Goal: Information Seeking & Learning: Learn about a topic

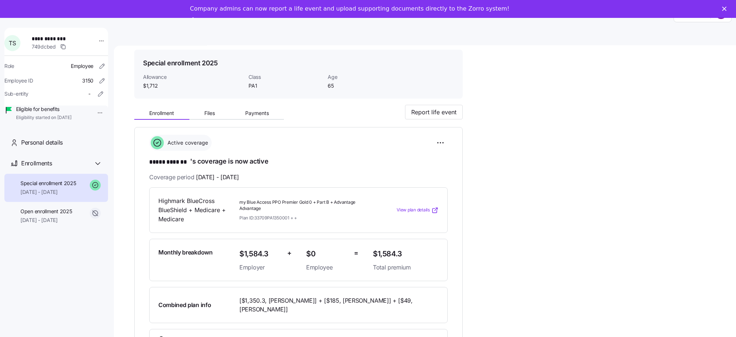
scroll to position [23, 0]
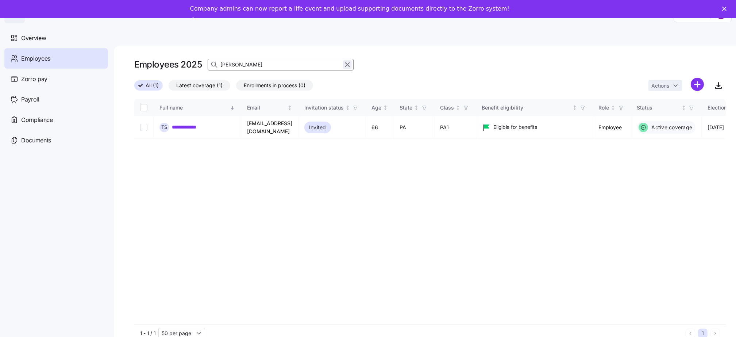
click at [348, 65] on icon "button" at bounding box center [347, 64] width 8 height 9
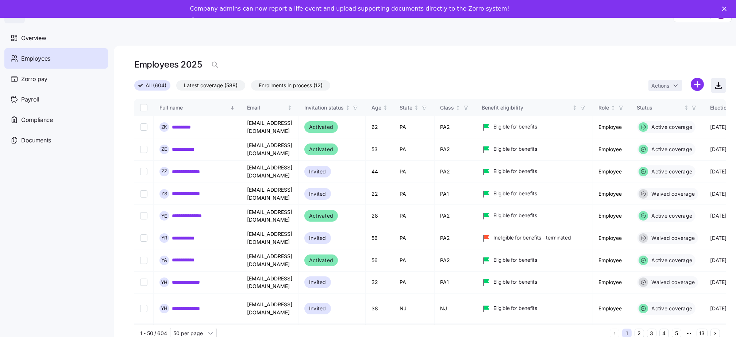
click at [722, 82] on icon "button" at bounding box center [718, 85] width 9 height 9
click at [216, 63] on icon "button" at bounding box center [214, 64] width 4 height 4
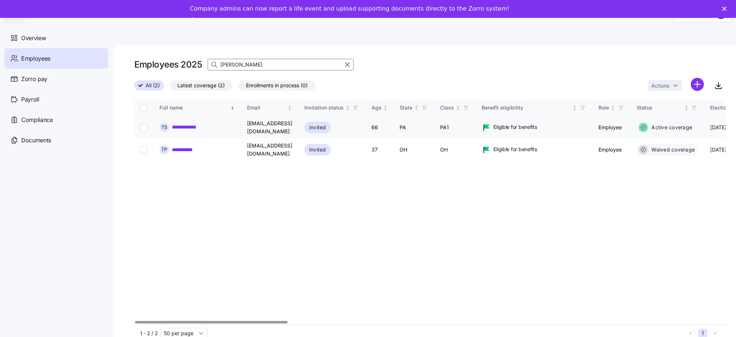
type input "terry"
click at [190, 128] on link "**********" at bounding box center [190, 126] width 36 height 7
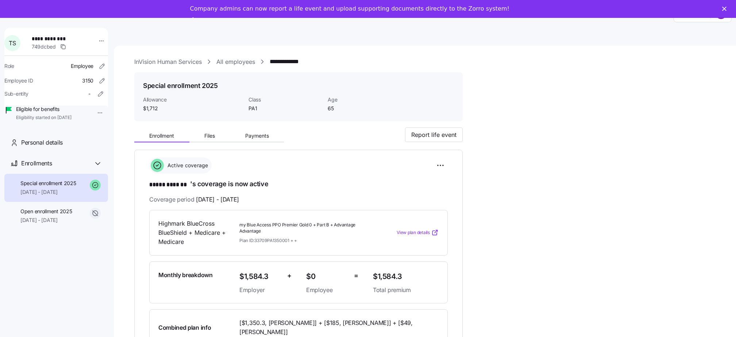
click at [416, 232] on span "View plan details" at bounding box center [412, 232] width 33 height 7
